Goal: Information Seeking & Learning: Learn about a topic

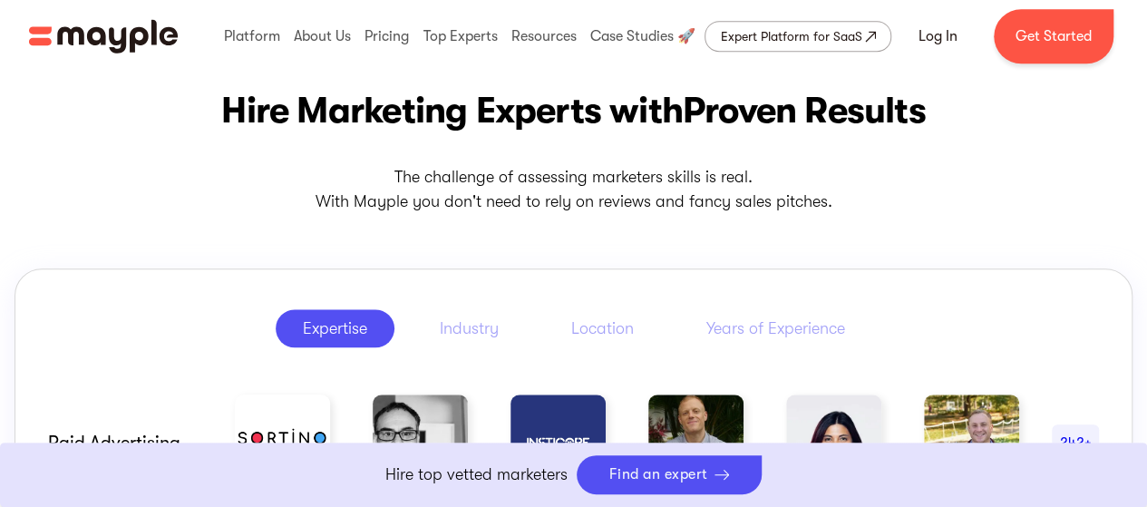
scroll to position [892, 0]
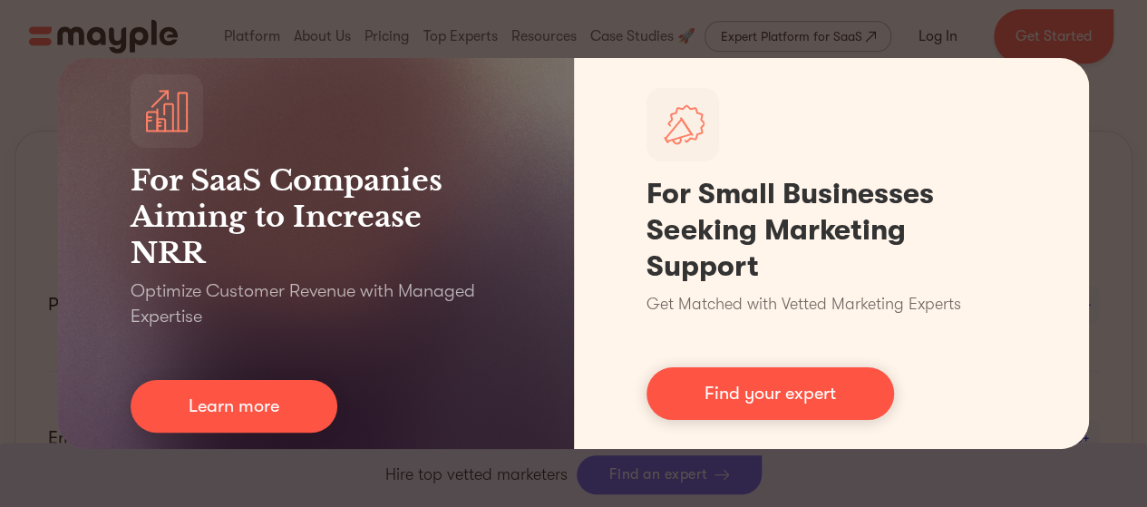
click at [876, 485] on div "For SaaS Companies Aiming to Increase NRR Optimize Customer Revenue with Manage…" at bounding box center [573, 253] width 1147 height 507
click at [1108, 62] on div "For SaaS Companies Aiming to Increase NRR Optimize Customer Revenue with Manage…" at bounding box center [573, 253] width 1147 height 507
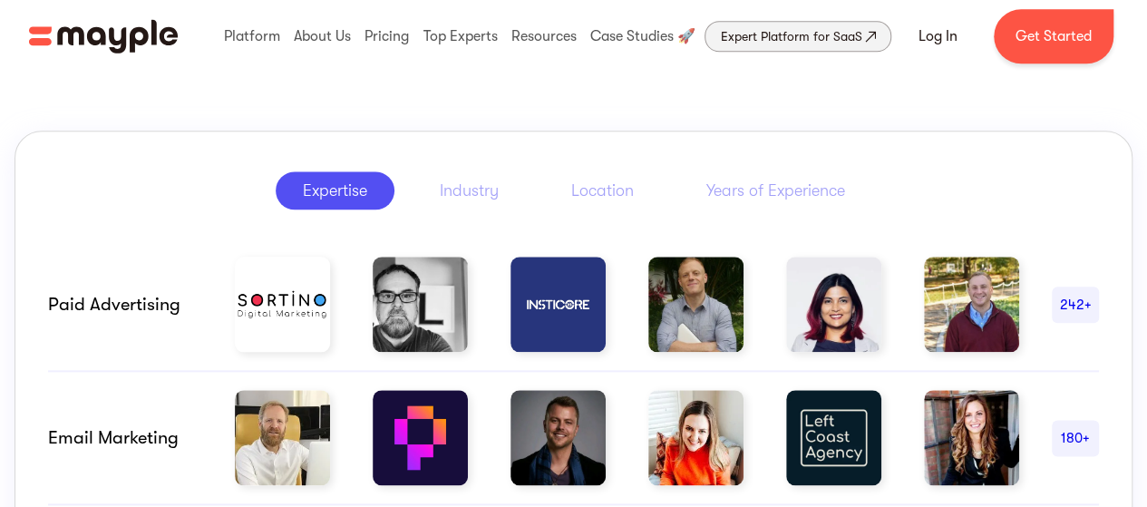
click at [785, 34] on div "Expert Platform for SaaS" at bounding box center [791, 36] width 142 height 22
